Goal: Find specific page/section: Find specific page/section

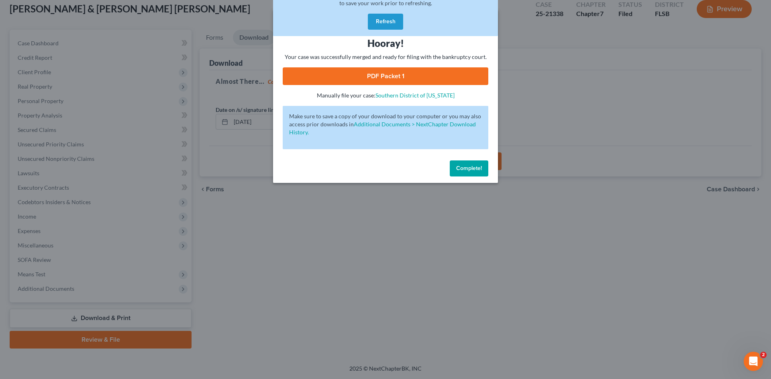
click at [461, 166] on span "Complete!" at bounding box center [469, 168] width 26 height 7
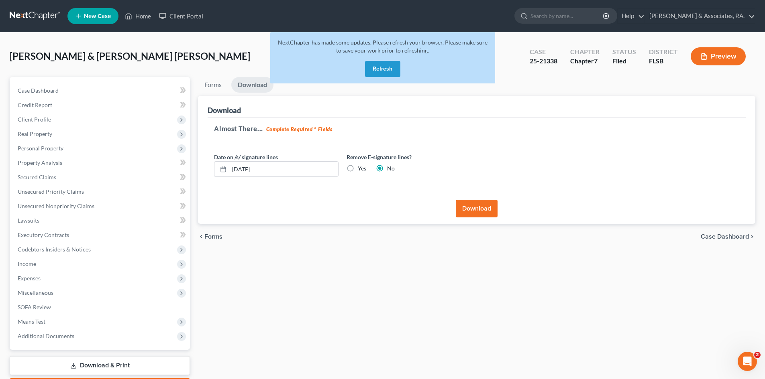
click at [380, 73] on button "Refresh" at bounding box center [382, 69] width 35 height 16
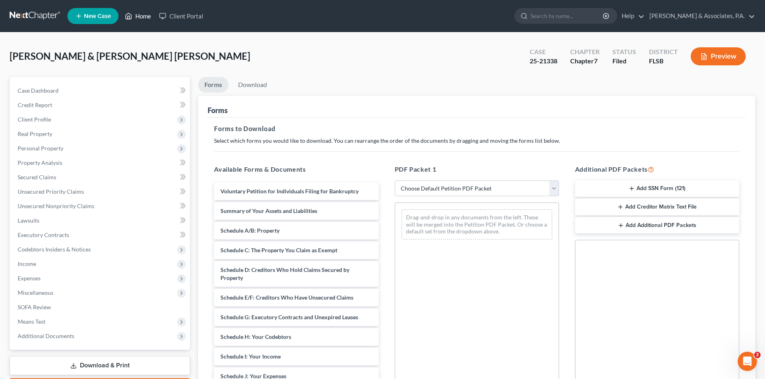
click at [142, 15] on link "Home" at bounding box center [138, 16] width 34 height 14
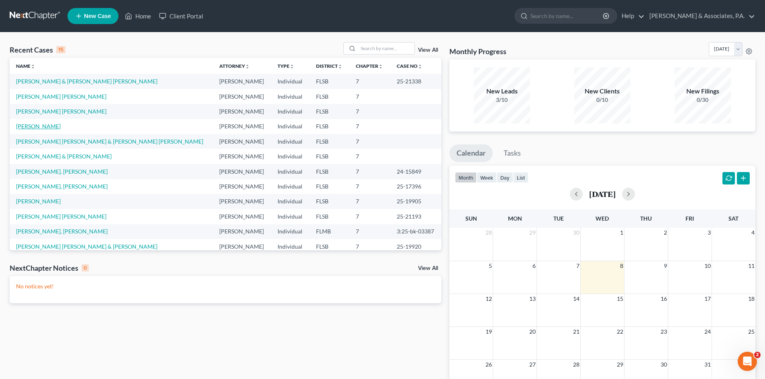
click at [40, 129] on link "Fernandez, Francisco" at bounding box center [38, 126] width 45 height 7
